Goal: Navigation & Orientation: Find specific page/section

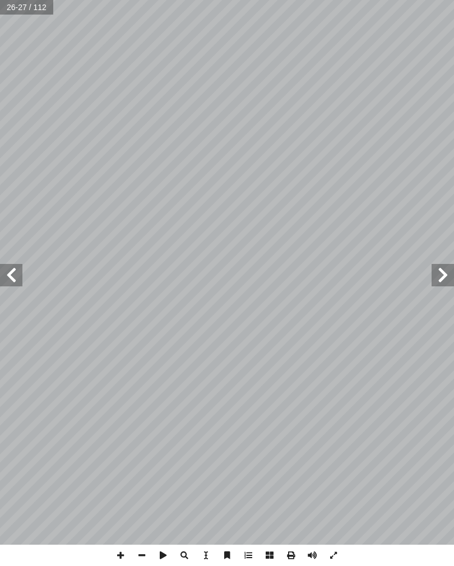
click at [442, 276] on span at bounding box center [443, 275] width 22 height 22
click at [16, 283] on span at bounding box center [11, 275] width 22 height 22
click at [439, 274] on span at bounding box center [443, 275] width 22 height 22
click at [437, 277] on span at bounding box center [443, 275] width 22 height 22
click at [19, 271] on span at bounding box center [11, 275] width 22 height 22
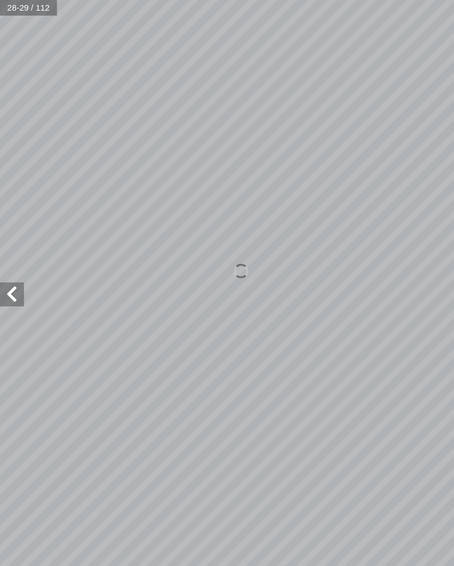
click at [16, 272] on span at bounding box center [11, 275] width 22 height 22
click at [17, 268] on span at bounding box center [11, 275] width 22 height 22
click at [18, 276] on span at bounding box center [11, 275] width 22 height 22
click at [20, 271] on span at bounding box center [11, 275] width 22 height 22
click at [20, 274] on span at bounding box center [11, 275] width 22 height 22
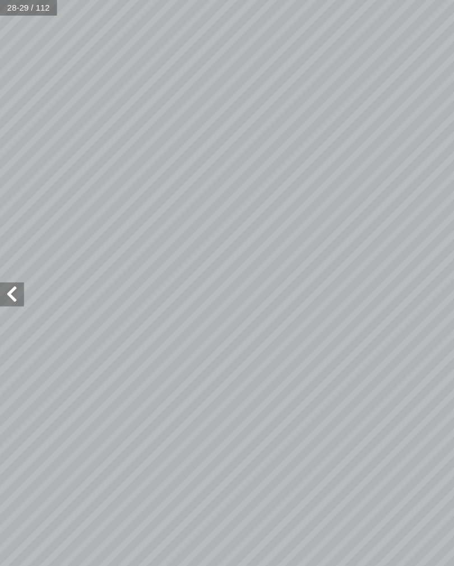
click at [19, 283] on span at bounding box center [11, 275] width 22 height 22
click at [15, 281] on span at bounding box center [11, 275] width 22 height 22
click at [15, 279] on span at bounding box center [11, 275] width 22 height 22
click at [19, 277] on span at bounding box center [11, 275] width 22 height 22
click at [14, 283] on span at bounding box center [11, 275] width 22 height 22
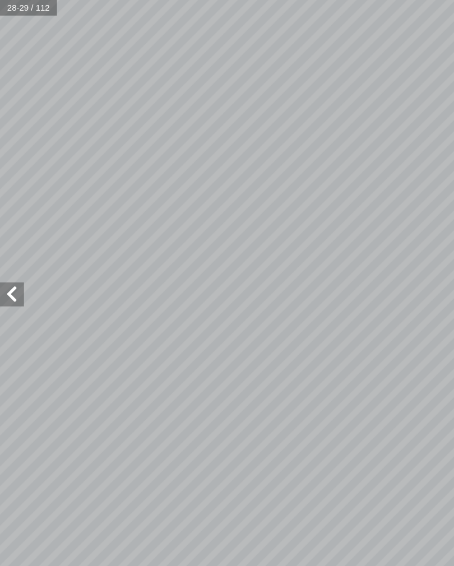
click at [8, 283] on span at bounding box center [11, 275] width 22 height 22
click at [21, 280] on span at bounding box center [11, 275] width 22 height 22
click at [21, 281] on span at bounding box center [11, 275] width 22 height 22
click at [15, 271] on span at bounding box center [11, 275] width 22 height 22
click at [8, 271] on span at bounding box center [11, 275] width 22 height 22
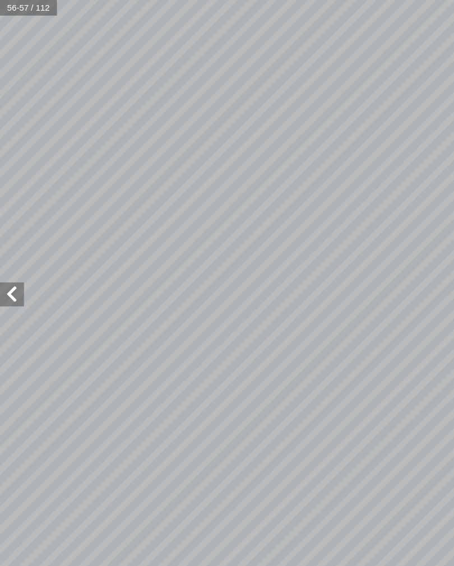
click at [11, 272] on span at bounding box center [11, 275] width 22 height 22
click at [12, 274] on span at bounding box center [11, 275] width 22 height 22
click at [16, 277] on span at bounding box center [11, 275] width 22 height 22
click at [15, 275] on span at bounding box center [11, 275] width 22 height 22
click at [15, 277] on span at bounding box center [11, 275] width 22 height 22
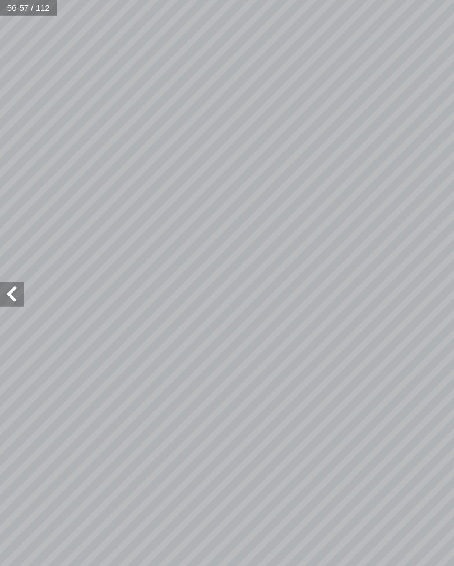
click at [13, 280] on span at bounding box center [11, 275] width 22 height 22
click at [15, 279] on span at bounding box center [11, 275] width 22 height 22
click at [15, 274] on span at bounding box center [11, 275] width 22 height 22
click at [13, 280] on span at bounding box center [11, 275] width 22 height 22
click at [8, 272] on span at bounding box center [11, 275] width 22 height 22
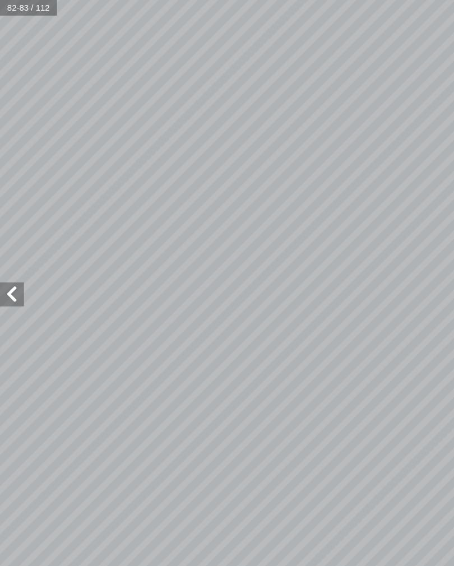
click at [6, 275] on span at bounding box center [11, 275] width 22 height 22
click at [13, 276] on span at bounding box center [11, 275] width 22 height 22
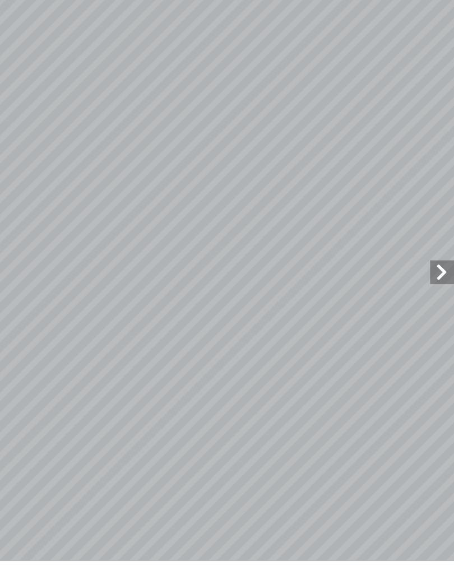
click at [432, 264] on span at bounding box center [443, 275] width 22 height 22
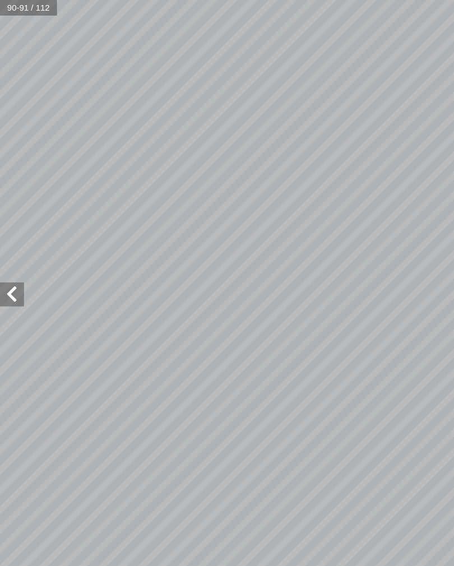
click at [31, 8] on input "text" at bounding box center [27, 7] width 54 height 15
click at [34, 9] on input "text" at bounding box center [27, 7] width 54 height 15
type input "**"
click at [6, 10] on input "text" at bounding box center [27, 7] width 54 height 15
type input "**"
